Goal: Task Accomplishment & Management: Complete application form

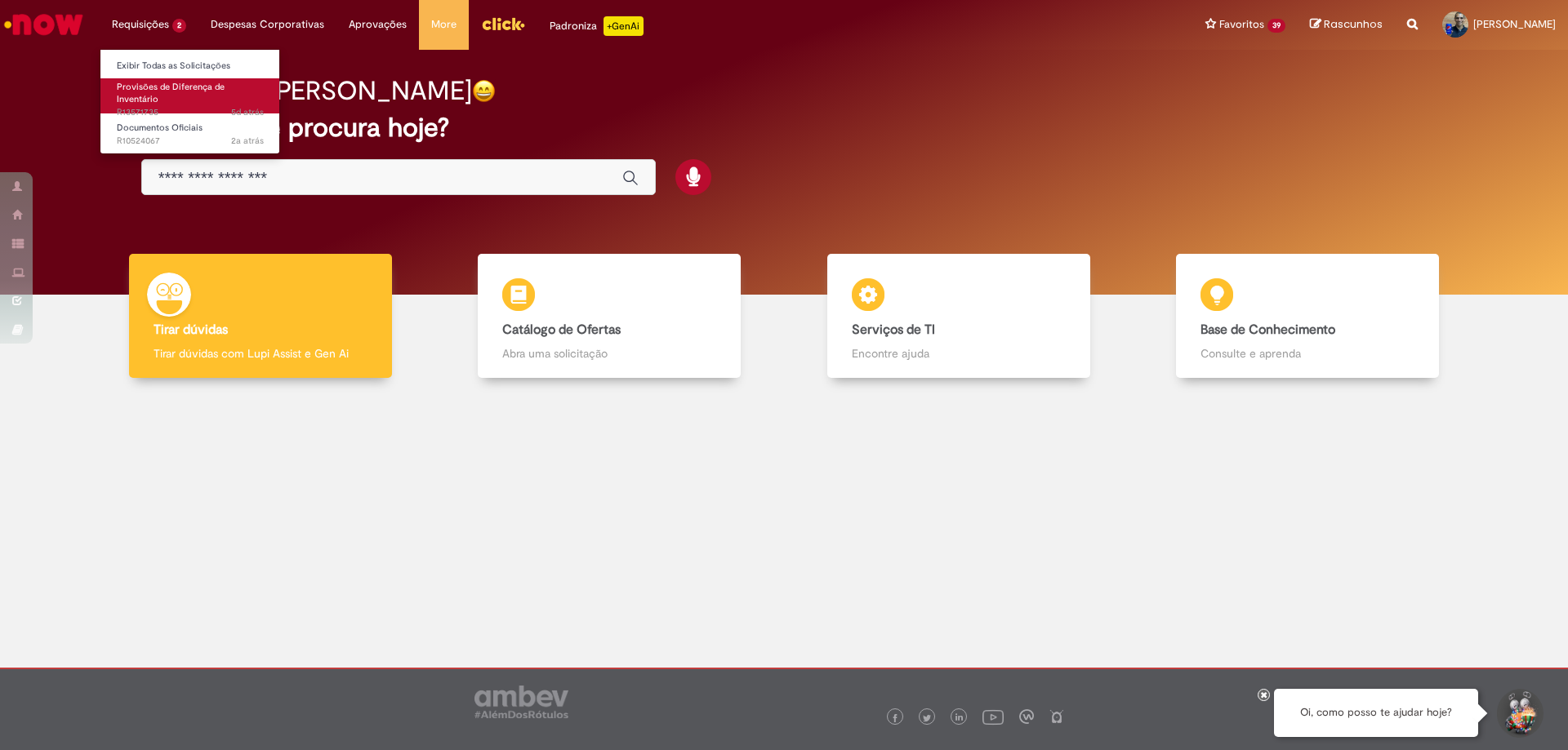
click at [183, 103] on link "Provisões de Diferença de Inventário 5d atrás 5 dias atrás R13571735" at bounding box center [190, 96] width 179 height 35
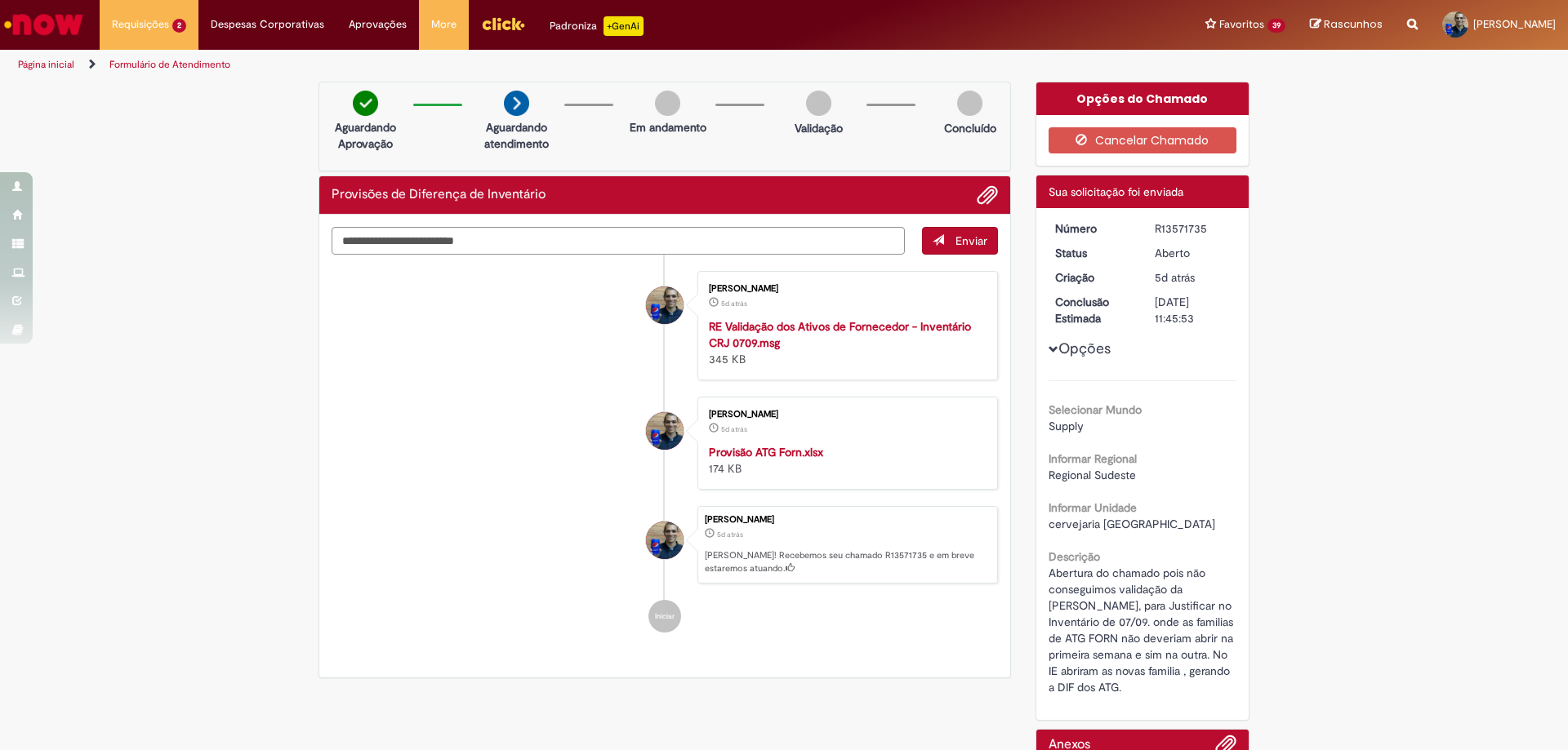
click at [496, 24] on img "Menu Cabeçalho" at bounding box center [503, 24] width 44 height 25
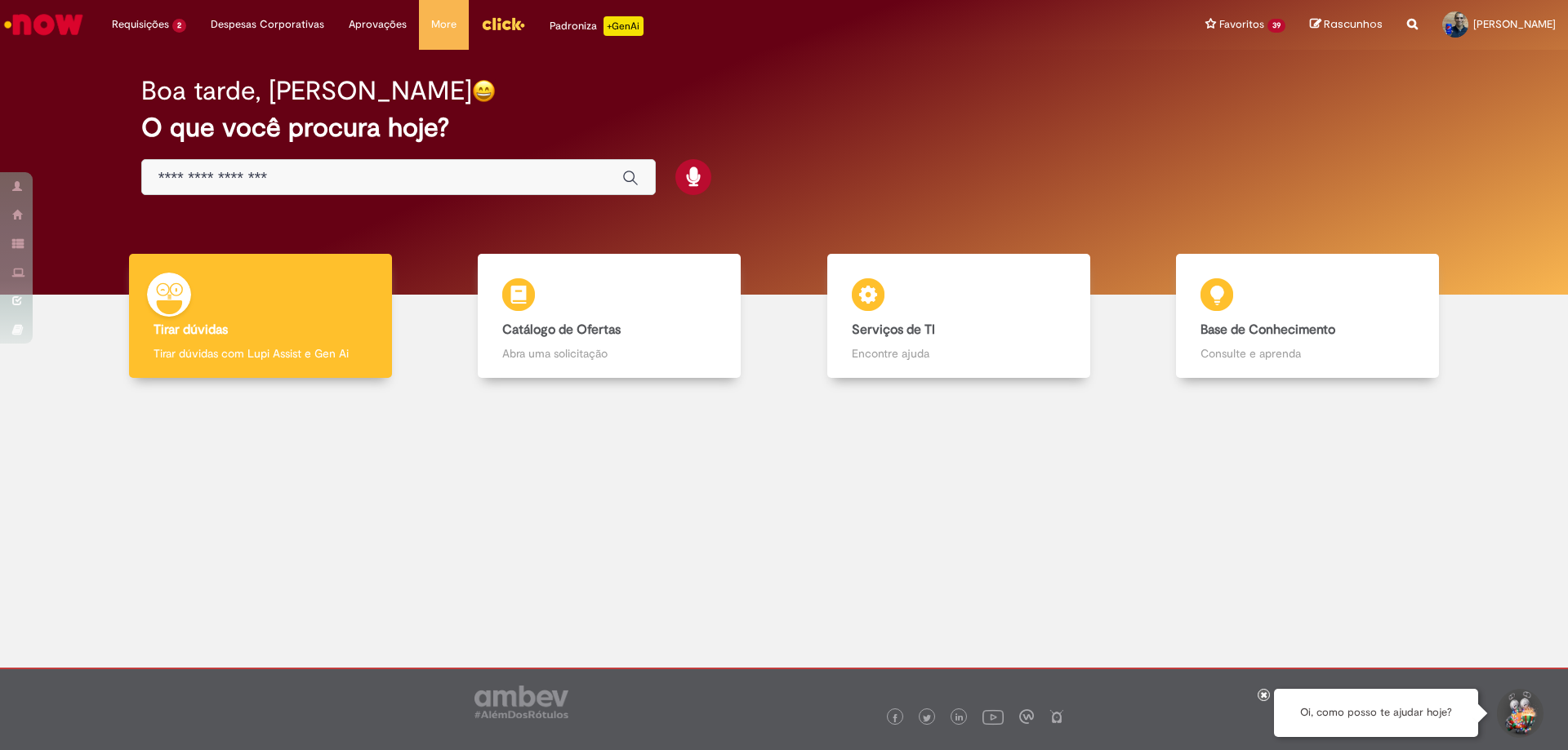
click at [46, 18] on img "Ir para a Homepage" at bounding box center [44, 24] width 84 height 32
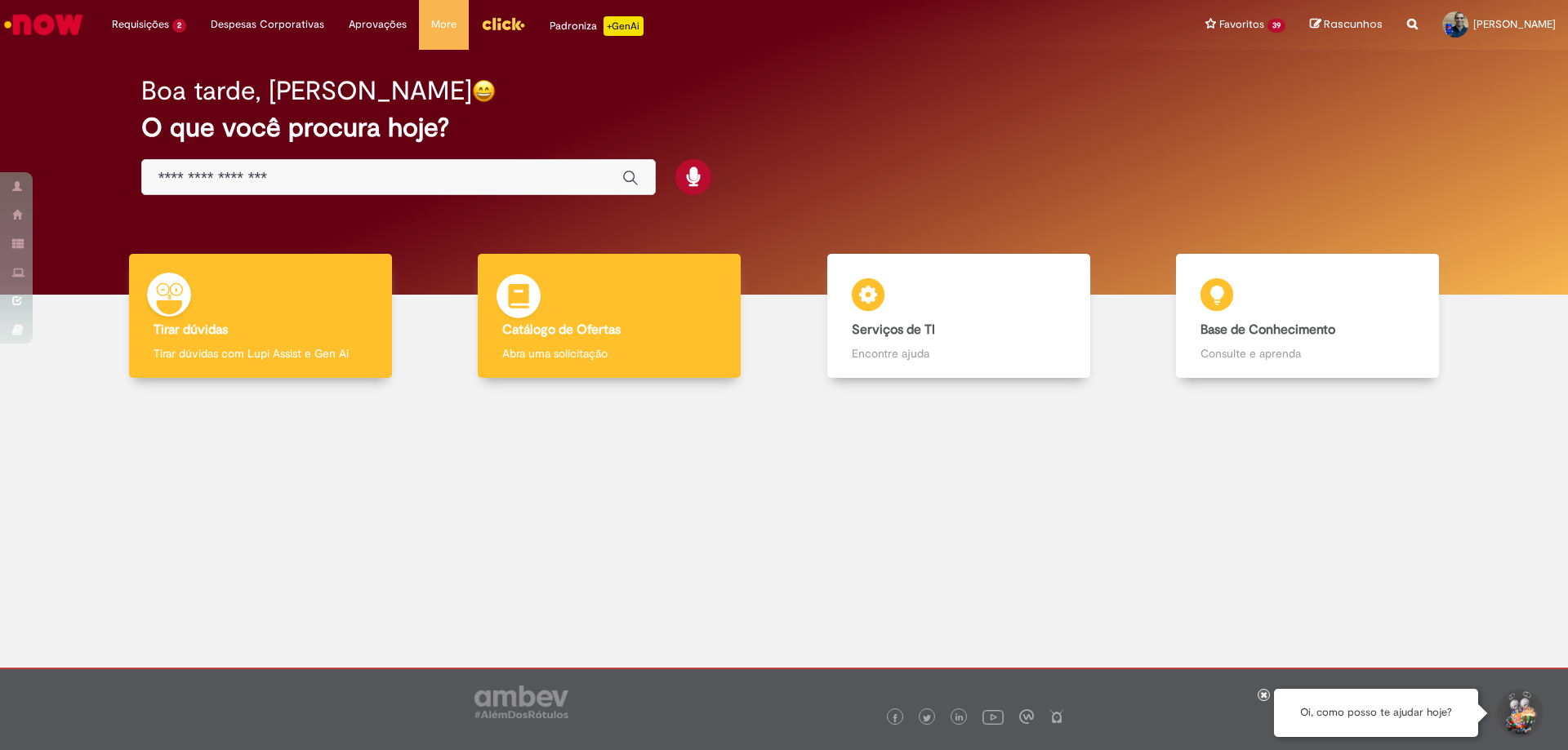
click at [592, 298] on div "Catálogo de Ofertas Catálogo de Ofertas Abra uma solicitação" at bounding box center [609, 316] width 263 height 125
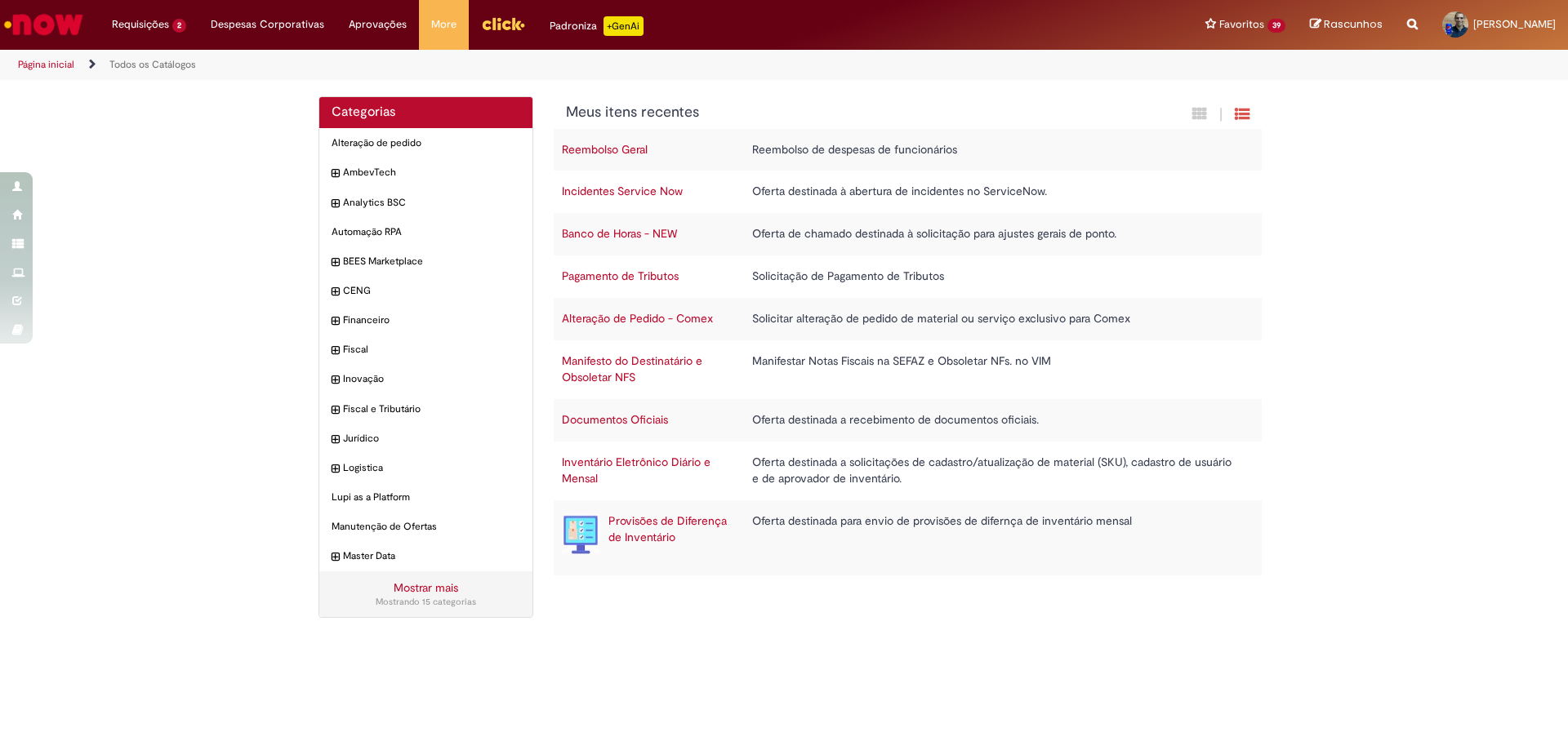
click at [42, 28] on img "Ir para a Homepage" at bounding box center [44, 24] width 84 height 32
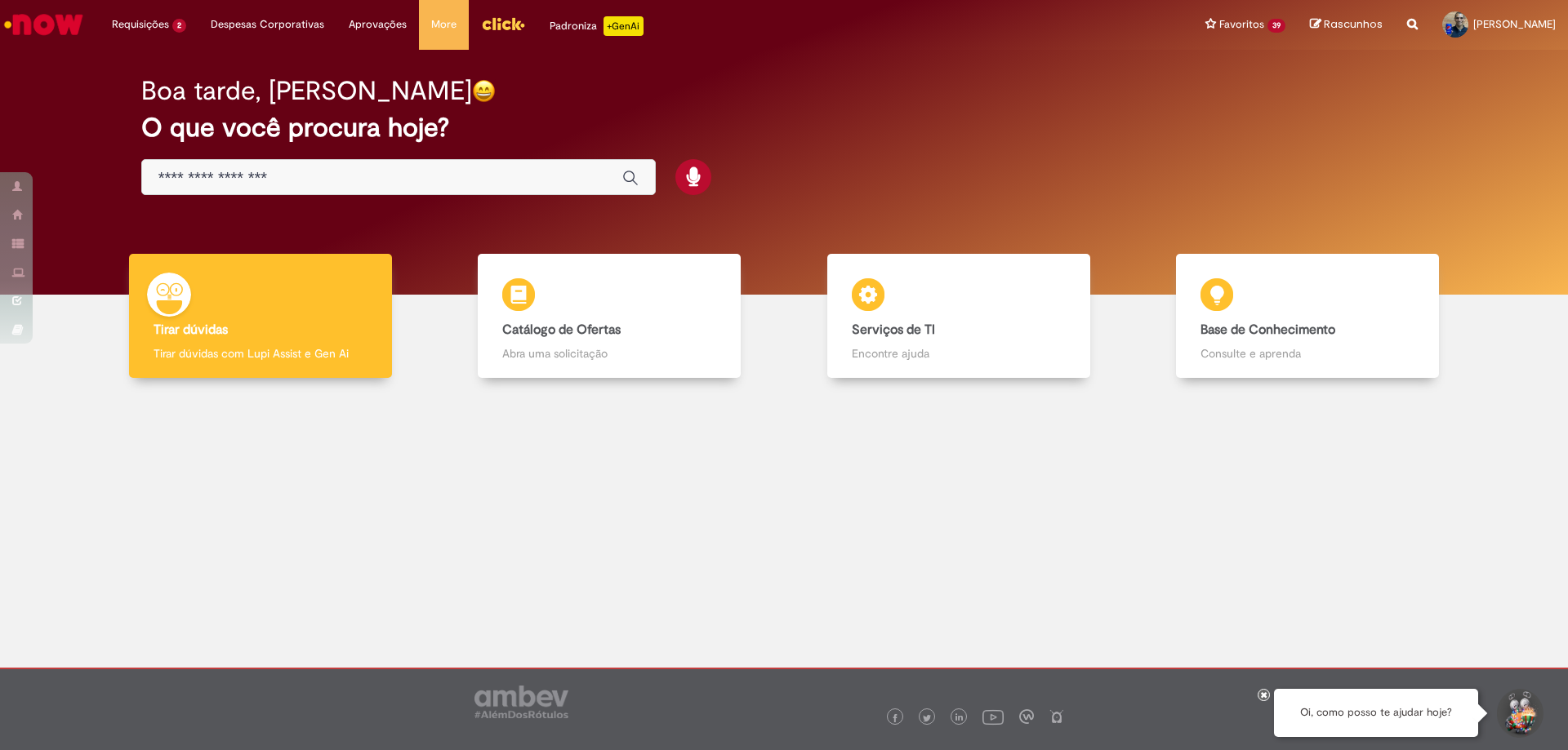
click at [488, 24] on img "Menu Cabeçalho" at bounding box center [503, 24] width 44 height 25
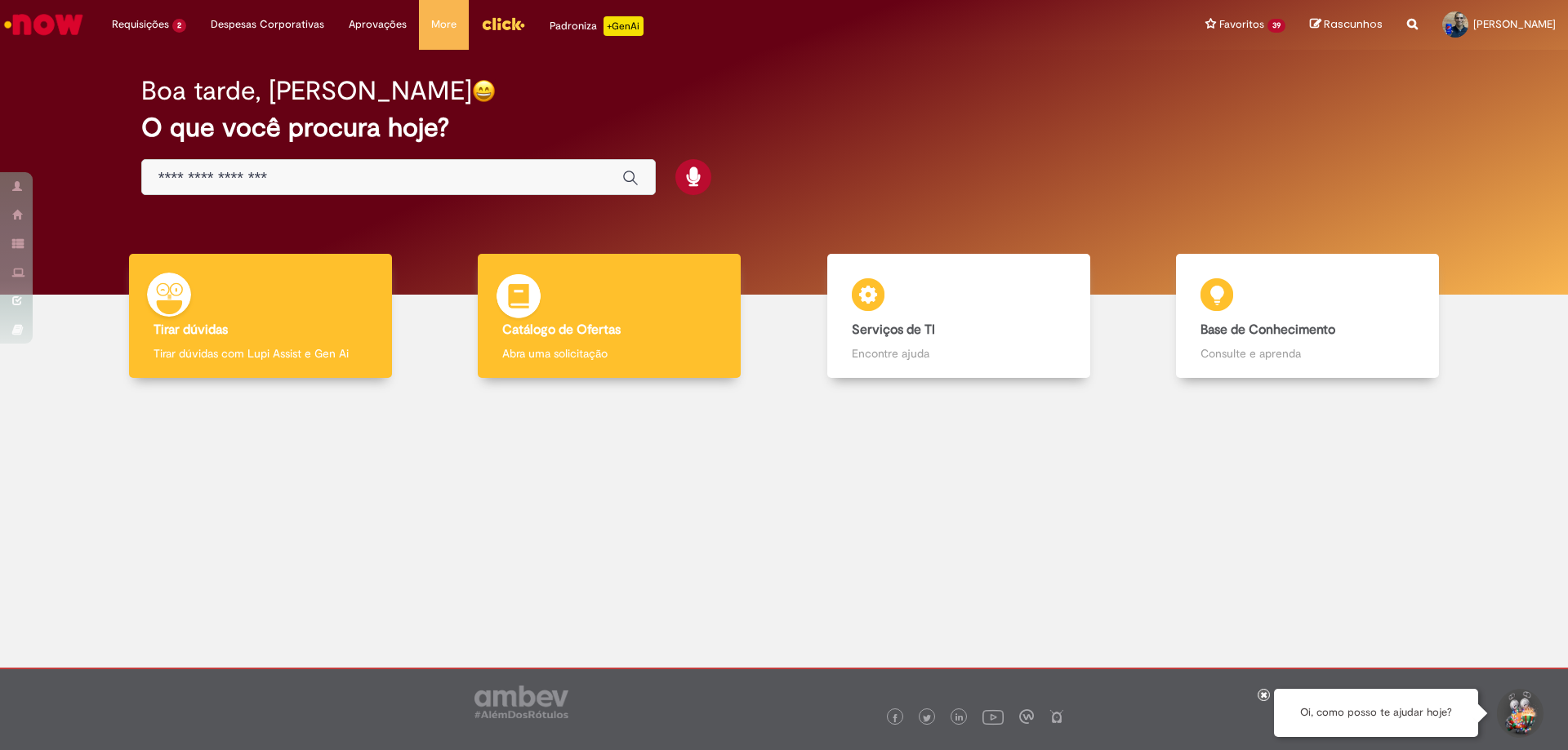
click at [688, 360] on p "Abra uma solicitação" at bounding box center [609, 354] width 214 height 17
